Goal: Transaction & Acquisition: Purchase product/service

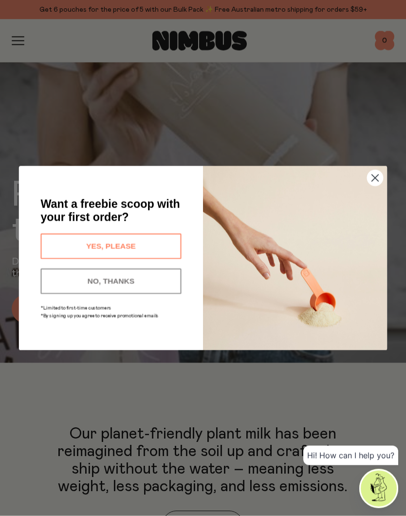
scroll to position [132, 0]
click at [373, 180] on icon "Close dialog" at bounding box center [375, 177] width 7 height 7
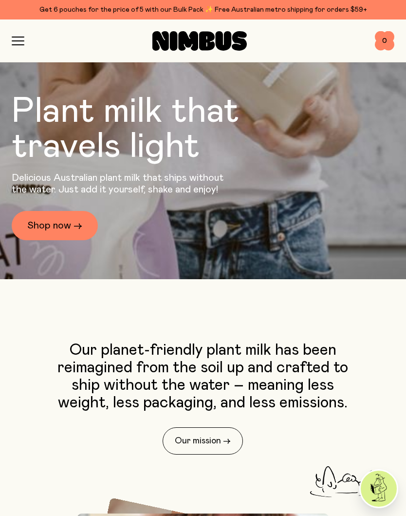
scroll to position [0, 0]
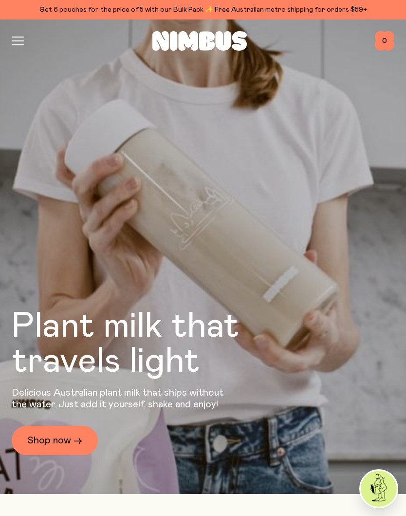
click at [70, 437] on link "Shop now →" at bounding box center [55, 440] width 86 height 29
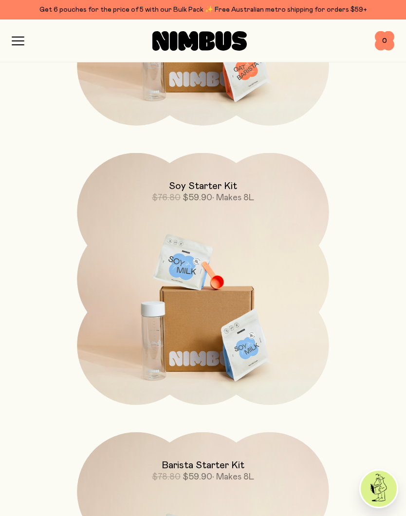
scroll to position [1566, 0]
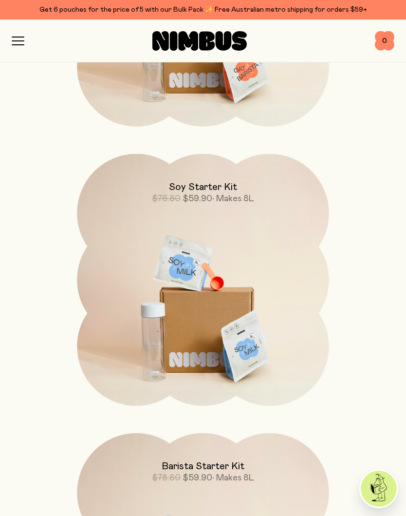
click at [217, 338] on img at bounding box center [203, 302] width 252 height 296
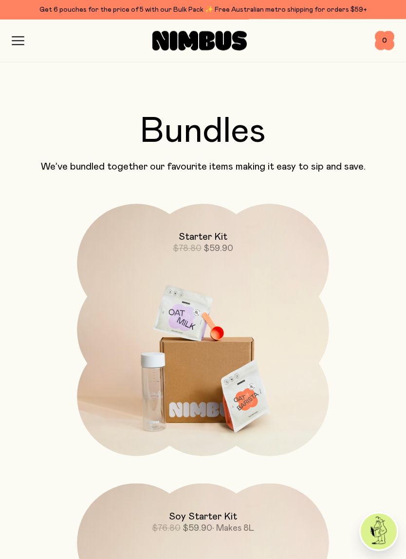
scroll to position [1238, 0]
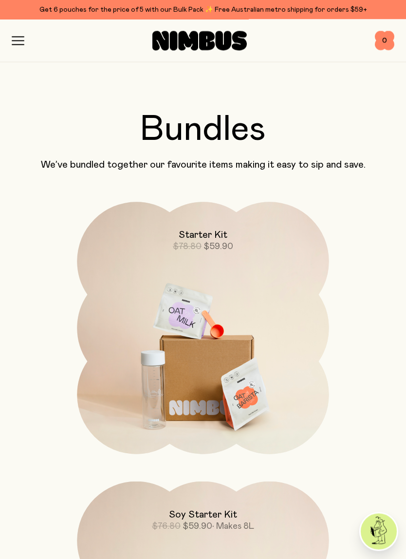
click at [229, 328] on img at bounding box center [203, 350] width 252 height 296
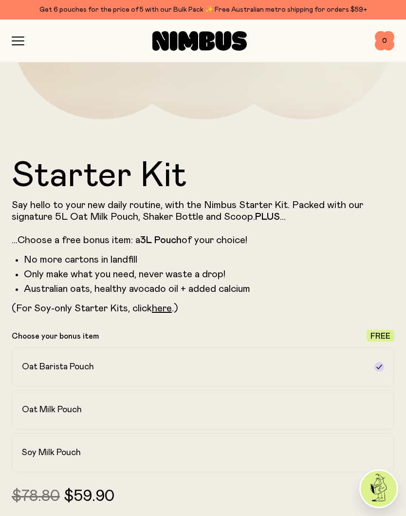
scroll to position [336, 0]
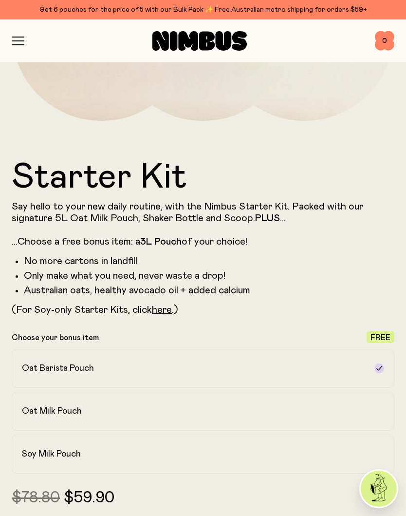
click at [371, 409] on label "Oat Milk Pouch" at bounding box center [203, 411] width 383 height 39
click at [221, 368] on div "Oat Barista Pouch" at bounding box center [194, 368] width 345 height 12
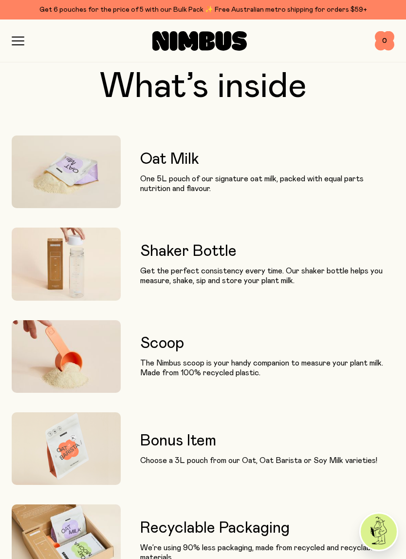
scroll to position [947, 0]
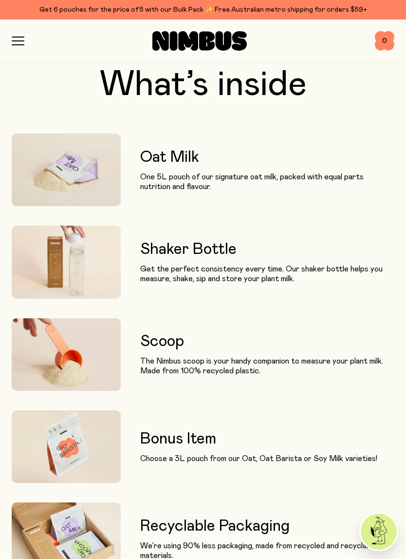
click at [91, 349] on img at bounding box center [66, 354] width 109 height 73
click at [181, 342] on h3 "Scoop" at bounding box center [267, 342] width 254 height 18
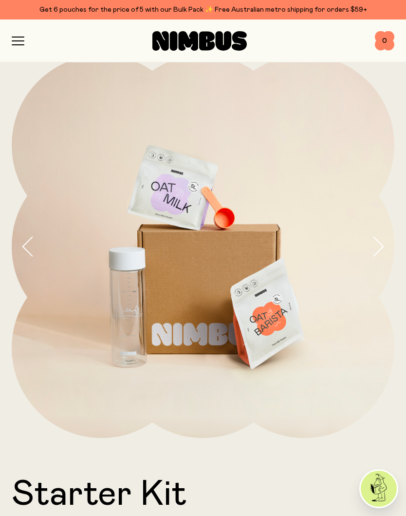
scroll to position [0, 0]
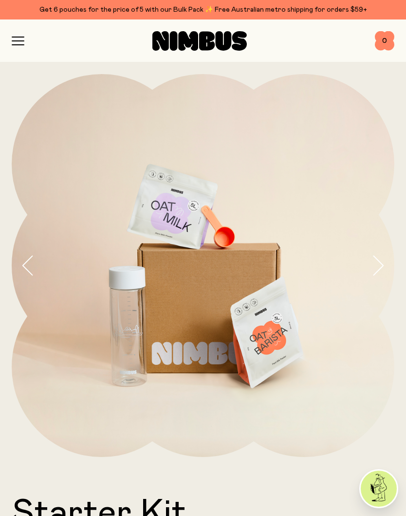
click at [20, 41] on icon "button" at bounding box center [18, 41] width 13 height 9
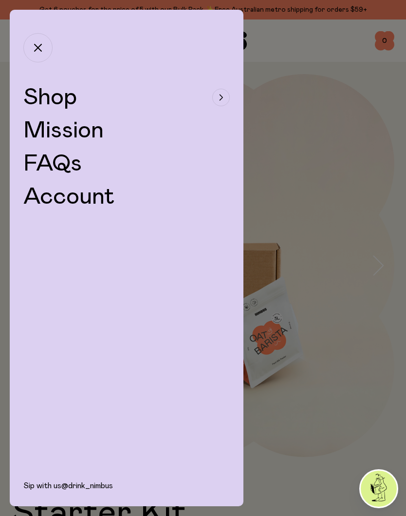
click at [69, 95] on span "Shop" at bounding box center [50, 97] width 54 height 23
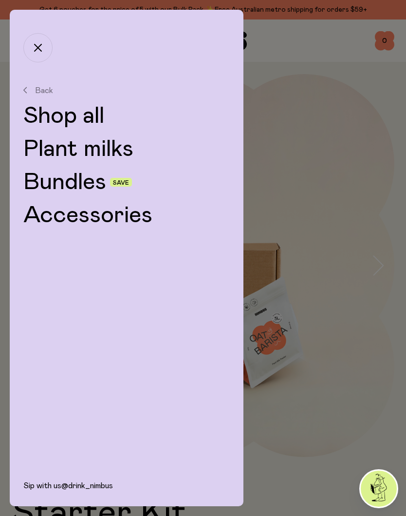
click at [75, 114] on link "Shop all" at bounding box center [126, 115] width 207 height 23
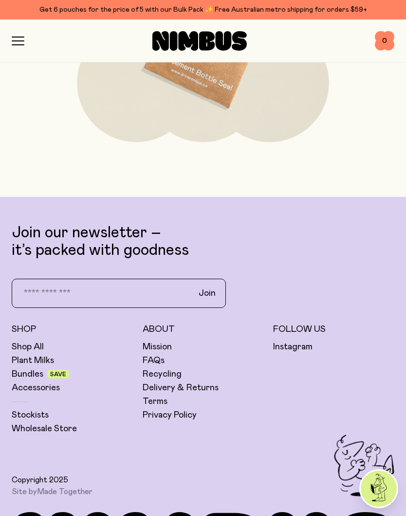
scroll to position [4179, 0]
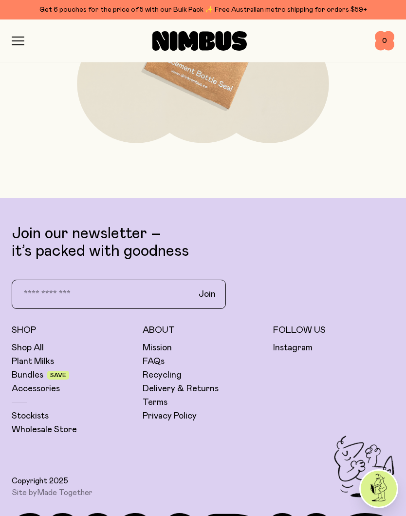
click at [42, 416] on link "Stockists" at bounding box center [30, 416] width 37 height 12
